Goal: Task Accomplishment & Management: Complete application form

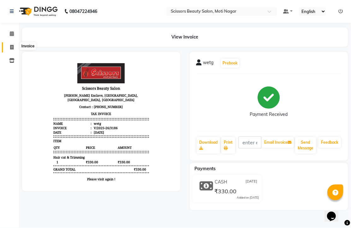
click at [10, 46] on icon at bounding box center [11, 47] width 3 height 5
select select "service"
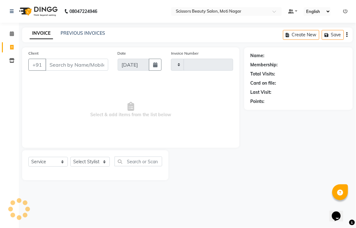
type input "3187"
select select "7057"
click at [86, 71] on input "Client" at bounding box center [76, 65] width 63 height 12
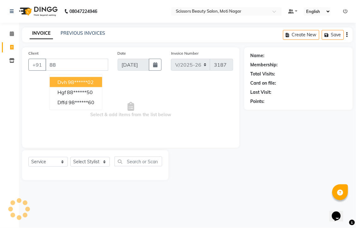
type input "8"
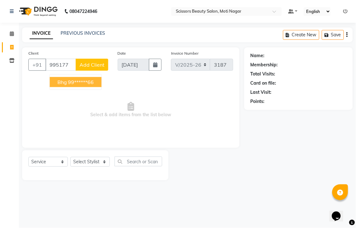
click at [89, 85] on ngb-highlight "99******66" at bounding box center [81, 82] width 26 height 6
type input "99******66"
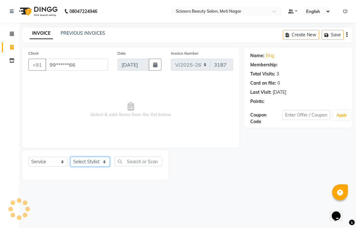
click at [79, 166] on select "Select Stylist Arman [PERSON_NAME] [PERSON_NAME] [PERSON_NAME] Sir Staff" at bounding box center [89, 162] width 39 height 10
select select "58456"
click at [73, 166] on select "Select Stylist Arman [PERSON_NAME] [PERSON_NAME] [PERSON_NAME] Sir Staff" at bounding box center [89, 162] width 39 height 10
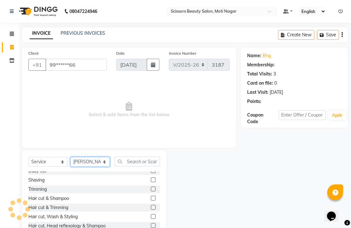
scroll to position [35, 0]
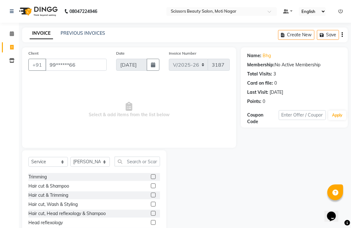
click at [151, 197] on label at bounding box center [153, 194] width 5 height 5
click at [151, 197] on input "checkbox" at bounding box center [153, 195] width 4 height 4
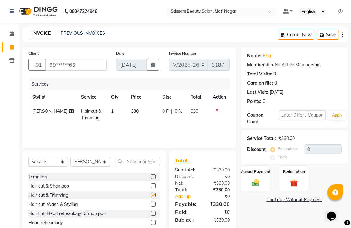
checkbox input "false"
click at [89, 166] on select "Select Stylist Arman [PERSON_NAME] [PERSON_NAME] [PERSON_NAME] Sir Staff" at bounding box center [89, 162] width 39 height 10
select select "78710"
click at [73, 166] on select "Select Stylist Arman [PERSON_NAME] [PERSON_NAME] [PERSON_NAME] Sir Staff" at bounding box center [89, 162] width 39 height 10
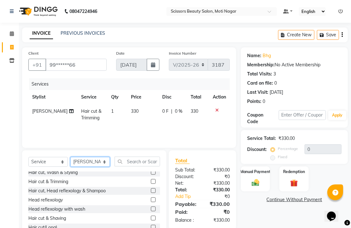
scroll to position [70, 0]
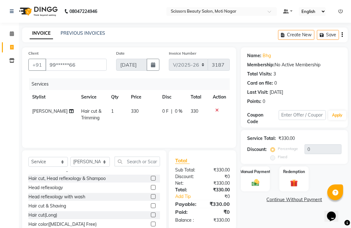
click at [151, 189] on label at bounding box center [153, 187] width 5 height 5
click at [151, 189] on input "checkbox" at bounding box center [153, 187] width 4 height 4
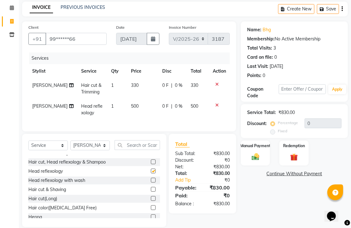
checkbox input "false"
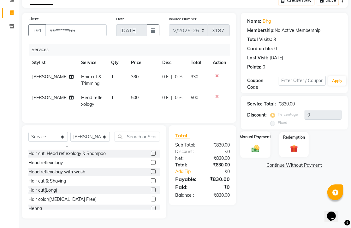
click at [255, 143] on img at bounding box center [255, 147] width 13 height 9
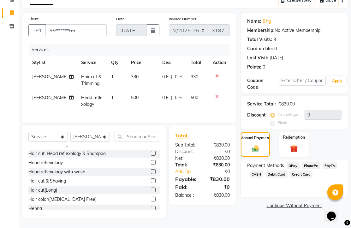
click at [314, 162] on span "PhonePe" at bounding box center [311, 165] width 18 height 7
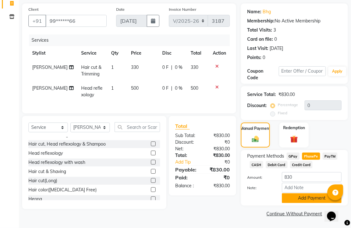
click at [305, 194] on button "Add Payment" at bounding box center [312, 198] width 60 height 10
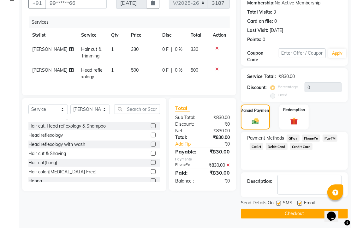
scroll to position [96, 0]
click at [302, 200] on label at bounding box center [299, 202] width 5 height 5
click at [301, 201] on input "checkbox" at bounding box center [299, 203] width 4 height 4
checkbox input "false"
click at [293, 212] on button "Checkout" at bounding box center [294, 213] width 107 height 10
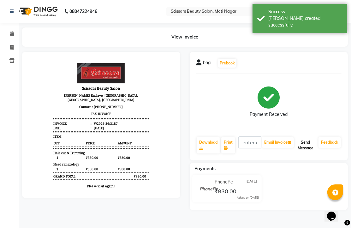
click at [298, 153] on button "Send Message" at bounding box center [305, 145] width 21 height 16
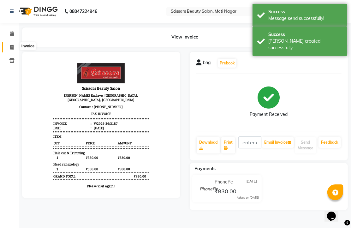
click at [11, 48] on icon at bounding box center [11, 47] width 3 height 5
select select "service"
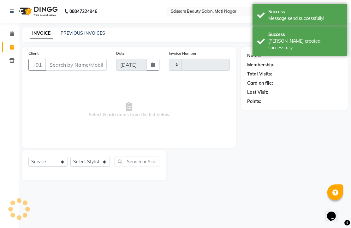
type input "3188"
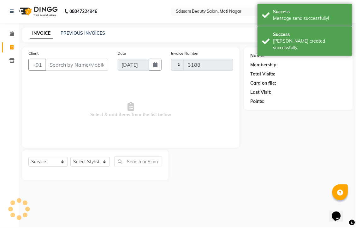
select select "7057"
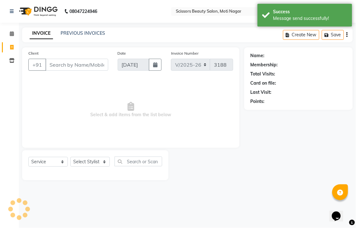
drag, startPoint x: 98, startPoint y: 72, endPoint x: 98, endPoint y: 65, distance: 6.9
click at [98, 70] on input "Client" at bounding box center [76, 65] width 63 height 12
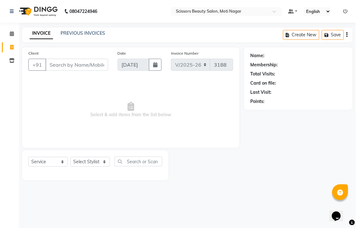
click at [82, 71] on input "Client" at bounding box center [76, 65] width 63 height 12
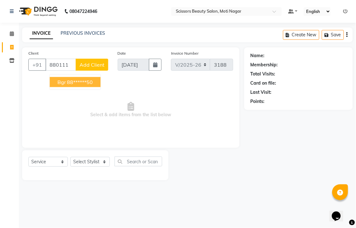
click at [84, 85] on ngb-highlight "88******50" at bounding box center [80, 82] width 26 height 6
type input "88******50"
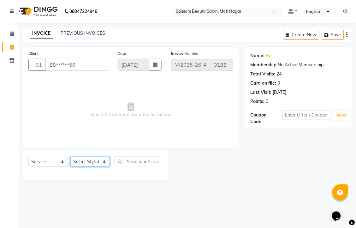
click at [86, 166] on select "Select Stylist Arman [PERSON_NAME] [PERSON_NAME] [PERSON_NAME] Sir Staff" at bounding box center [89, 162] width 39 height 10
select select "58456"
click at [73, 166] on select "Select Stylist Arman [PERSON_NAME] [PERSON_NAME] [PERSON_NAME] Sir Staff" at bounding box center [89, 162] width 39 height 10
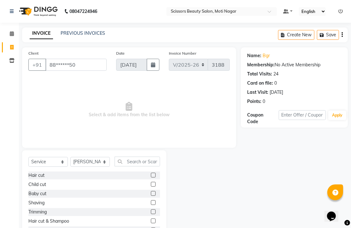
click at [151, 205] on label at bounding box center [153, 202] width 5 height 5
click at [151, 205] on input "checkbox" at bounding box center [153, 202] width 4 height 4
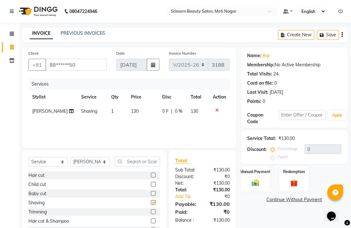
checkbox input "false"
click at [145, 166] on input "text" at bounding box center [136, 161] width 45 height 10
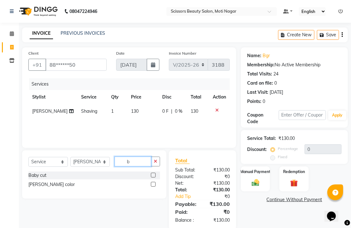
type input "b"
click at [151, 186] on label at bounding box center [153, 184] width 5 height 5
click at [151, 186] on input "checkbox" at bounding box center [153, 184] width 4 height 4
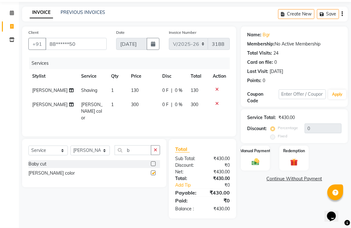
checkbox input "false"
click at [256, 157] on img at bounding box center [255, 161] width 13 height 9
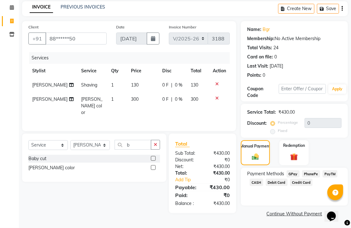
click at [317, 170] on span "PhonePe" at bounding box center [311, 173] width 18 height 7
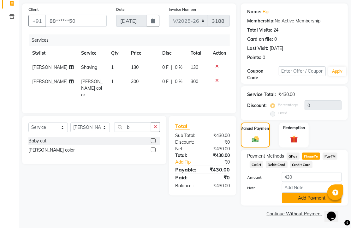
click at [301, 195] on button "Add Payment" at bounding box center [312, 198] width 60 height 10
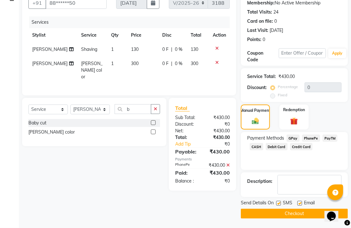
scroll to position [96, 0]
drag, startPoint x: 301, startPoint y: 200, endPoint x: 301, endPoint y: 205, distance: 4.7
click at [301, 205] on div "Send Details On SMS Email Checkout" at bounding box center [294, 208] width 107 height 19
drag, startPoint x: 301, startPoint y: 205, endPoint x: 298, endPoint y: 218, distance: 13.0
click at [298, 218] on button "Checkout" at bounding box center [294, 213] width 107 height 10
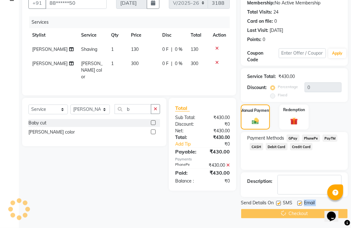
click at [292, 210] on div "Checkout" at bounding box center [294, 213] width 107 height 10
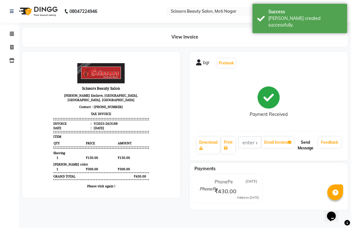
click at [307, 153] on button "Send Message" at bounding box center [305, 145] width 21 height 16
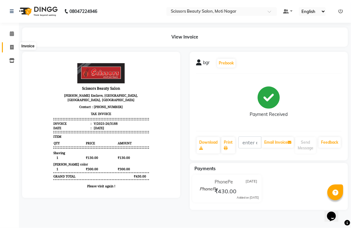
click at [10, 45] on icon at bounding box center [11, 47] width 3 height 5
select select "service"
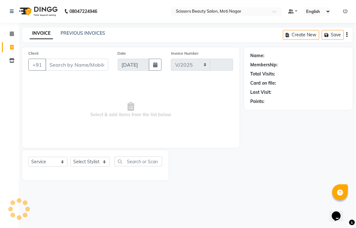
select select "7057"
type input "3189"
drag, startPoint x: 72, startPoint y: 67, endPoint x: 82, endPoint y: 81, distance: 17.8
click at [72, 67] on input "Client" at bounding box center [76, 65] width 63 height 12
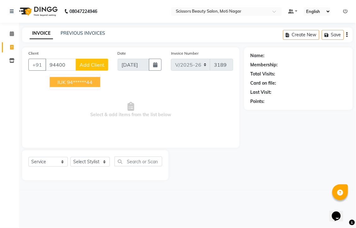
click at [89, 85] on ngb-highlight "94******44" at bounding box center [80, 82] width 26 height 6
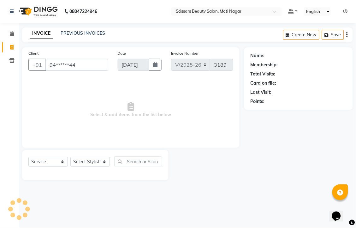
type input "94******44"
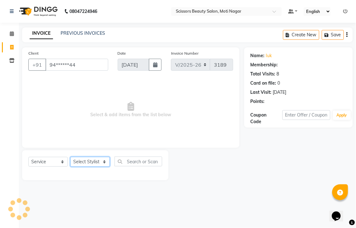
drag, startPoint x: 100, startPoint y: 180, endPoint x: 100, endPoint y: 175, distance: 5.0
click at [100, 166] on select "Select Stylist Arman [PERSON_NAME] [PERSON_NAME] [PERSON_NAME] Sir Staff" at bounding box center [89, 162] width 39 height 10
select select "58456"
click at [73, 166] on select "Select Stylist Arman [PERSON_NAME] [PERSON_NAME] [PERSON_NAME] Sir Staff" at bounding box center [89, 162] width 39 height 10
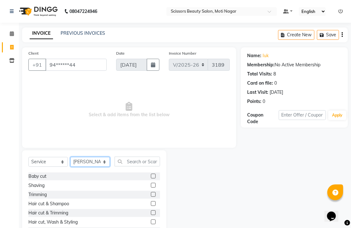
scroll to position [35, 0]
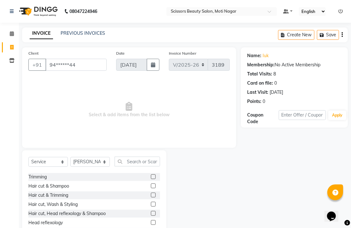
click at [151, 197] on label at bounding box center [153, 194] width 5 height 5
click at [151, 197] on input "checkbox" at bounding box center [153, 195] width 4 height 4
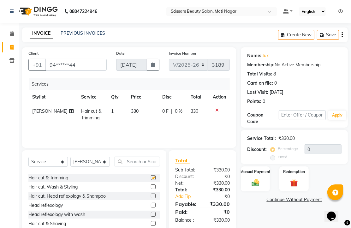
checkbox input "false"
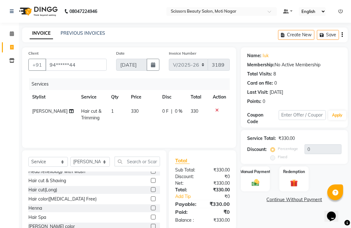
scroll to position [105, 0]
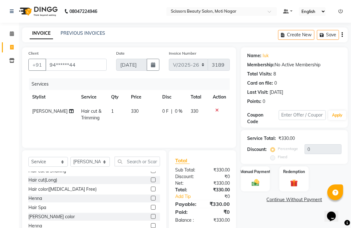
click at [151, 191] on label at bounding box center [153, 188] width 5 height 5
click at [151, 191] on input "checkbox" at bounding box center [153, 189] width 4 height 4
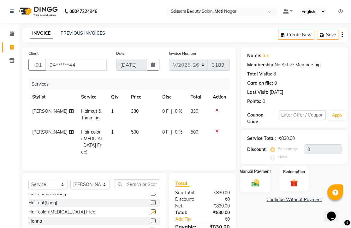
checkbox input "false"
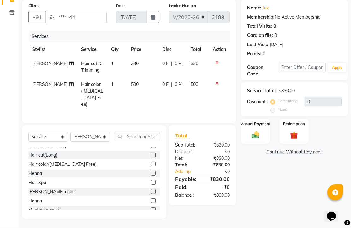
scroll to position [70, 0]
click at [255, 134] on img at bounding box center [255, 134] width 13 height 9
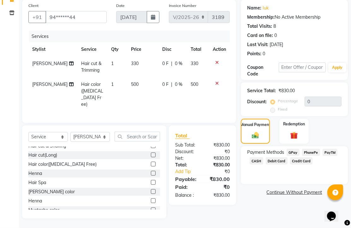
click at [309, 154] on span "PhonePe" at bounding box center [311, 151] width 18 height 7
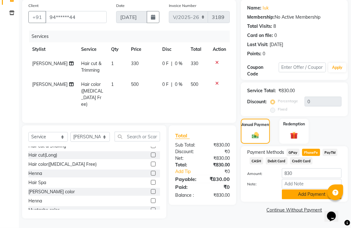
click at [300, 193] on button "Add Payment" at bounding box center [312, 194] width 60 height 10
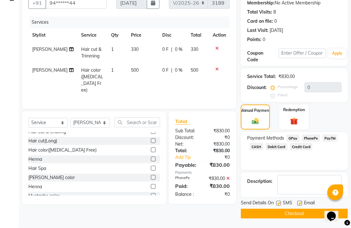
scroll to position [99, 0]
click at [301, 200] on label at bounding box center [299, 202] width 5 height 5
click at [301, 201] on input "checkbox" at bounding box center [299, 203] width 4 height 4
checkbox input "false"
drag, startPoint x: 299, startPoint y: 201, endPoint x: 299, endPoint y: 205, distance: 3.8
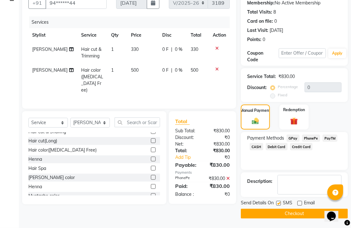
click at [299, 203] on div "Send Details On SMS Email Checkout" at bounding box center [294, 208] width 107 height 19
click at [299, 208] on button "Checkout" at bounding box center [294, 213] width 107 height 10
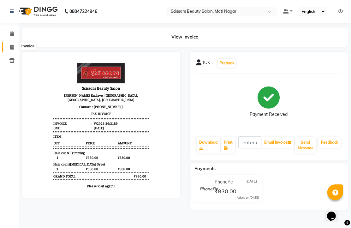
click at [12, 44] on span at bounding box center [11, 47] width 11 height 7
select select "service"
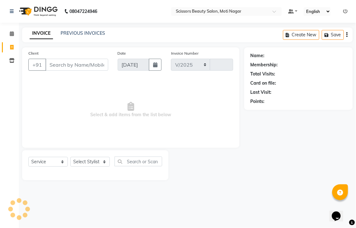
select select "7057"
type input "3190"
click at [100, 70] on input "Client" at bounding box center [76, 65] width 63 height 12
type input "9"
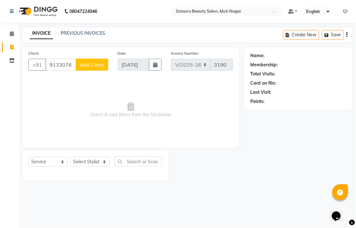
type input "9133076465"
click at [96, 68] on span "Add Client" at bounding box center [91, 64] width 25 height 6
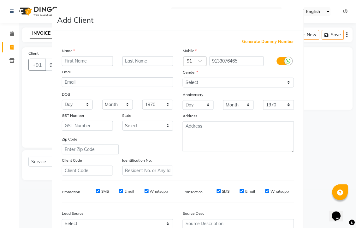
click at [96, 66] on input "text" at bounding box center [87, 61] width 51 height 10
type input "vgf"
click at [231, 87] on select "Select [DEMOGRAPHIC_DATA] [DEMOGRAPHIC_DATA] Other Prefer Not To Say" at bounding box center [238, 83] width 111 height 10
select select "[DEMOGRAPHIC_DATA]"
click at [183, 87] on select "Select [DEMOGRAPHIC_DATA] [DEMOGRAPHIC_DATA] Other Prefer Not To Say" at bounding box center [238, 83] width 111 height 10
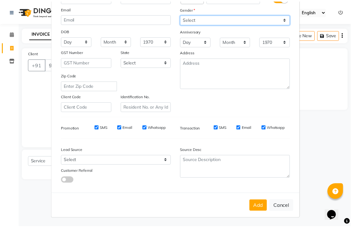
scroll to position [120, 0]
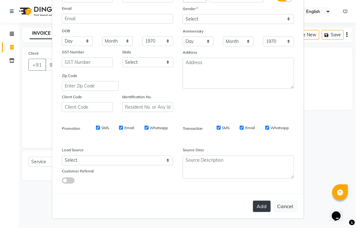
click at [253, 200] on button "Add" at bounding box center [262, 205] width 18 height 11
type input "91******65"
select select
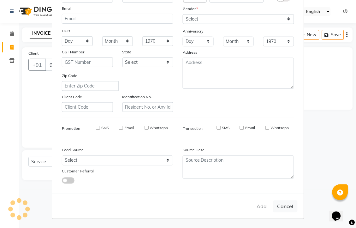
select select
checkbox input "false"
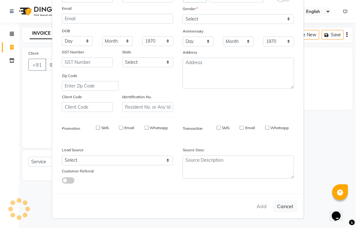
checkbox input "false"
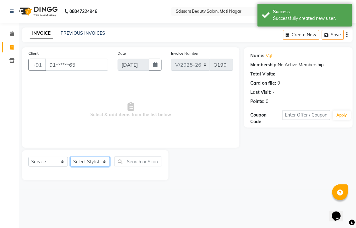
click at [96, 166] on select "Select Stylist Arman [PERSON_NAME] [PERSON_NAME] [PERSON_NAME] Sir Staff" at bounding box center [89, 162] width 39 height 10
select select "81450"
click at [73, 166] on select "Select Stylist Arman [PERSON_NAME] [PERSON_NAME] [PERSON_NAME] Sir Staff" at bounding box center [89, 162] width 39 height 10
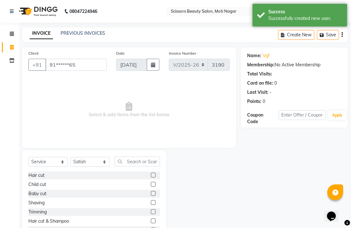
click at [151, 186] on label at bounding box center [153, 184] width 5 height 5
click at [151, 186] on input "checkbox" at bounding box center [153, 184] width 4 height 4
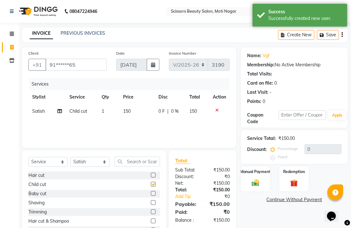
checkbox input "false"
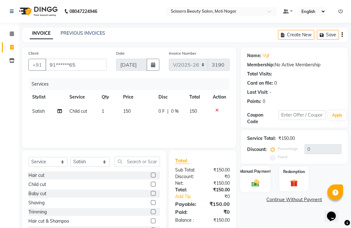
click at [252, 187] on img at bounding box center [255, 182] width 13 height 9
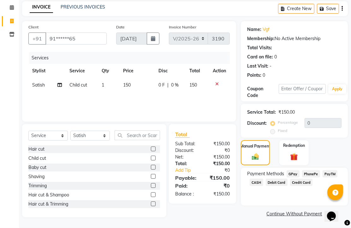
scroll to position [51, 0]
click at [311, 173] on span "PhonePe" at bounding box center [311, 173] width 18 height 7
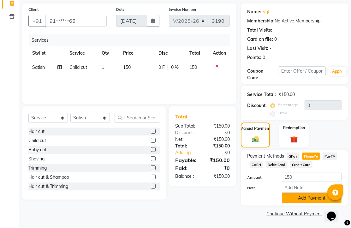
click at [303, 194] on button "Add Payment" at bounding box center [312, 198] width 60 height 10
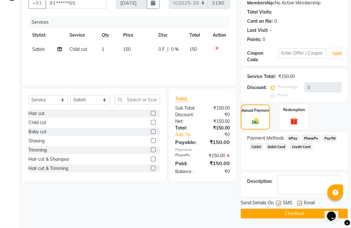
scroll to position [96, 0]
click at [302, 202] on label at bounding box center [299, 202] width 5 height 5
click at [301, 202] on input "checkbox" at bounding box center [299, 203] width 4 height 4
checkbox input "false"
click at [301, 209] on button "Checkout" at bounding box center [294, 213] width 107 height 10
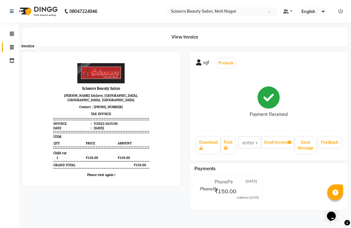
click at [13, 47] on icon at bounding box center [11, 47] width 3 height 5
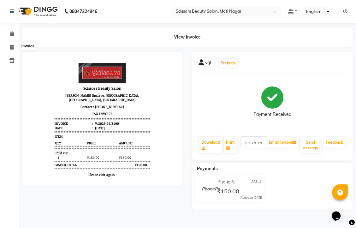
select select "7057"
select select "service"
